Goal: Check status: Check status

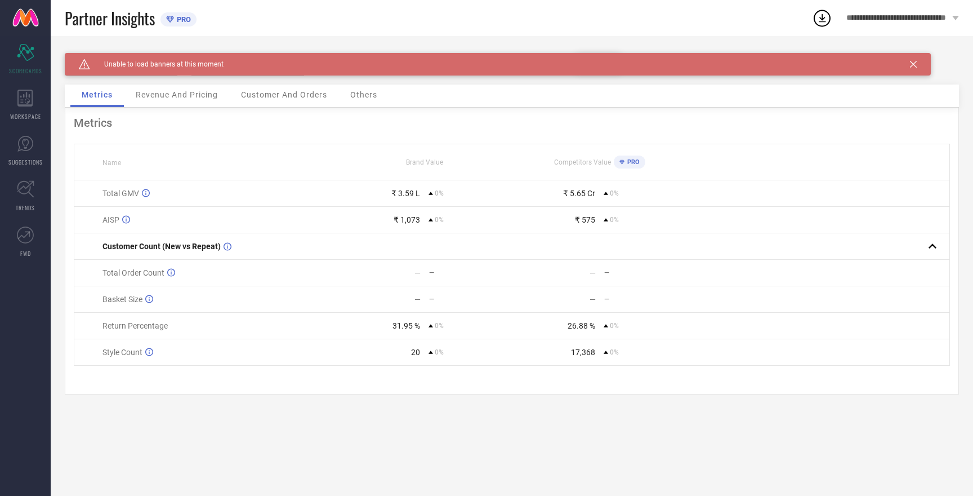
click at [912, 65] on icon at bounding box center [913, 64] width 7 height 7
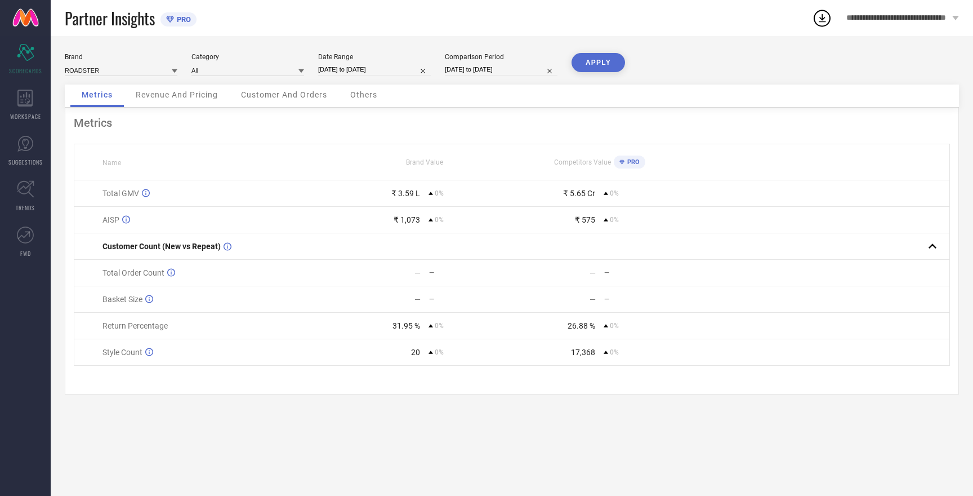
click at [595, 56] on button "APPLY" at bounding box center [599, 62] width 54 height 19
click at [100, 70] on input at bounding box center [121, 70] width 113 height 12
click at [100, 103] on span "HERE&NOW" at bounding box center [88, 105] width 37 height 8
type input "All"
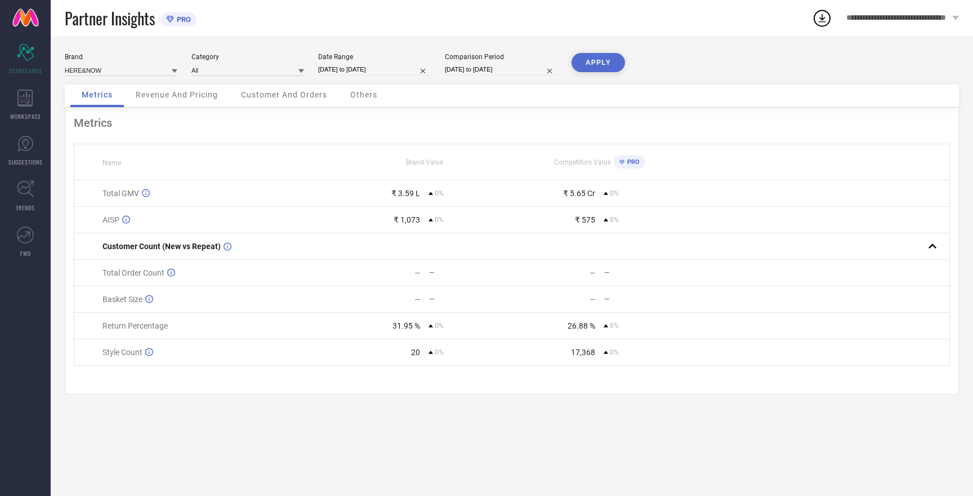
click at [593, 63] on button "APPLY" at bounding box center [599, 62] width 54 height 19
